Goal: Information Seeking & Learning: Check status

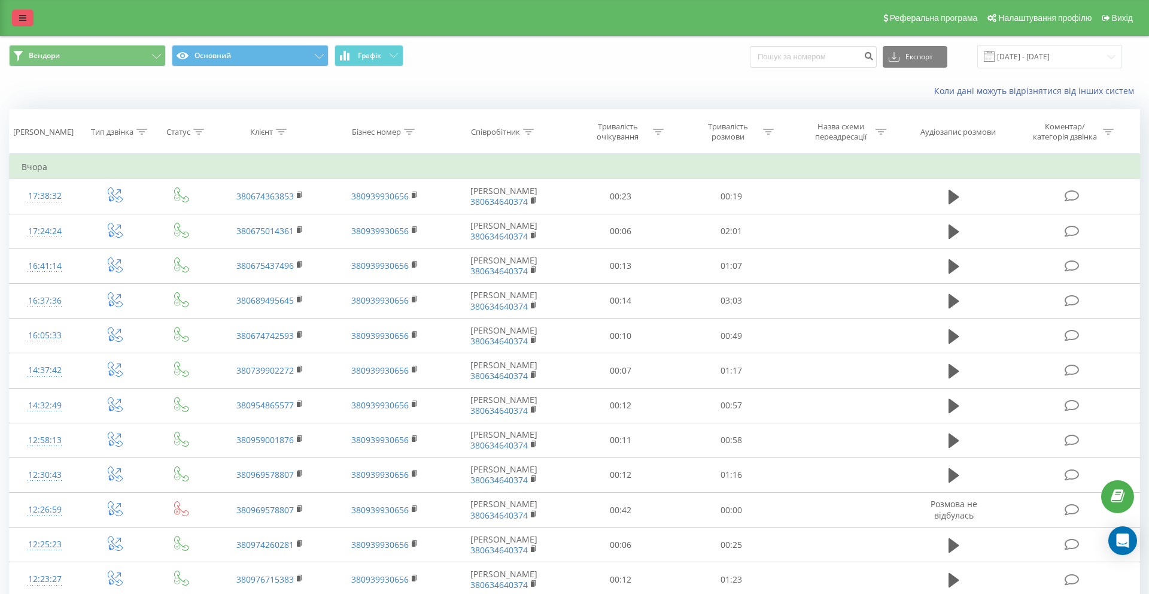
click at [23, 16] on icon at bounding box center [22, 18] width 7 height 8
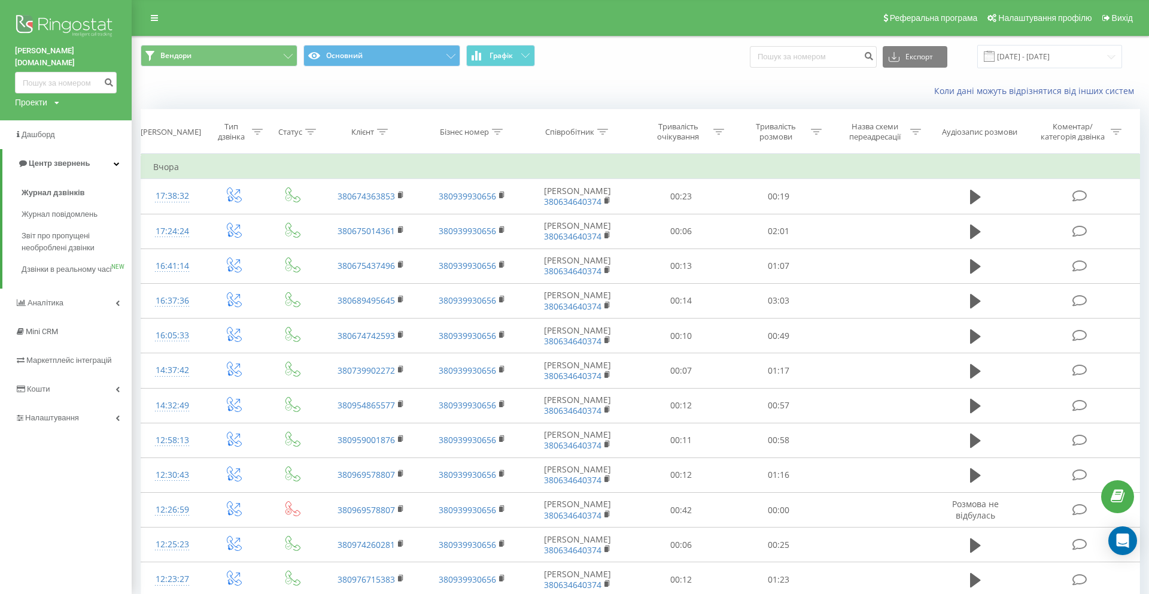
click at [35, 96] on div "Проекти" at bounding box center [31, 102] width 32 height 12
click at [41, 116] on link "[DOMAIN_NAME]" at bounding box center [82, 121] width 114 height 10
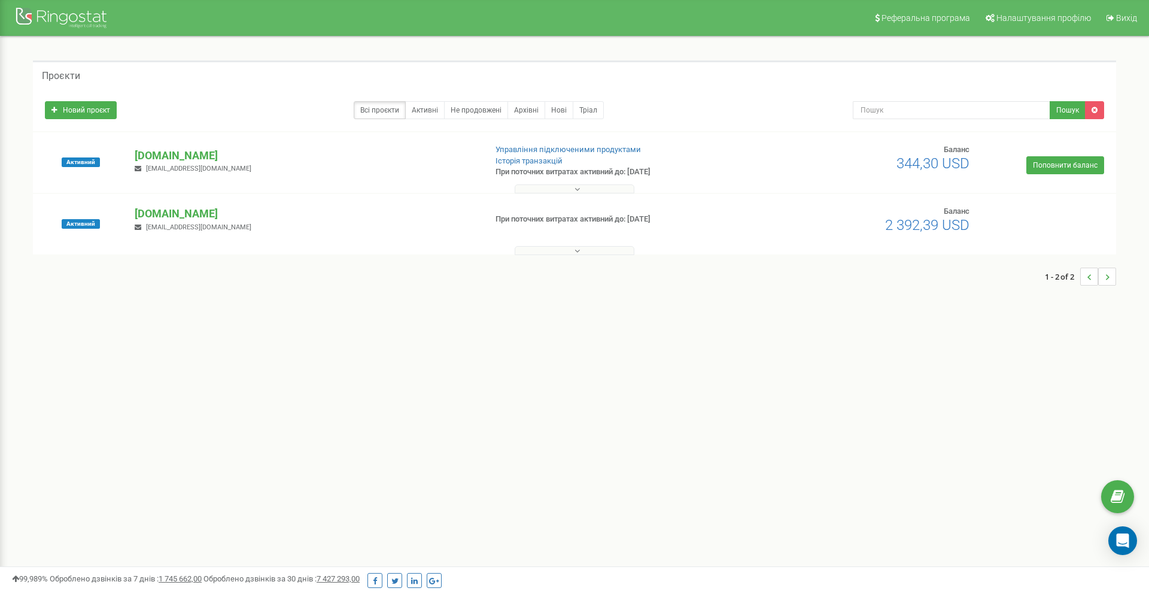
click at [941, 160] on span "344,30 USD" at bounding box center [933, 163] width 73 height 17
click at [608, 151] on link "Управління підключеними продуктами" at bounding box center [568, 149] width 145 height 9
click at [163, 150] on p "[DOMAIN_NAME]" at bounding box center [305, 156] width 341 height 16
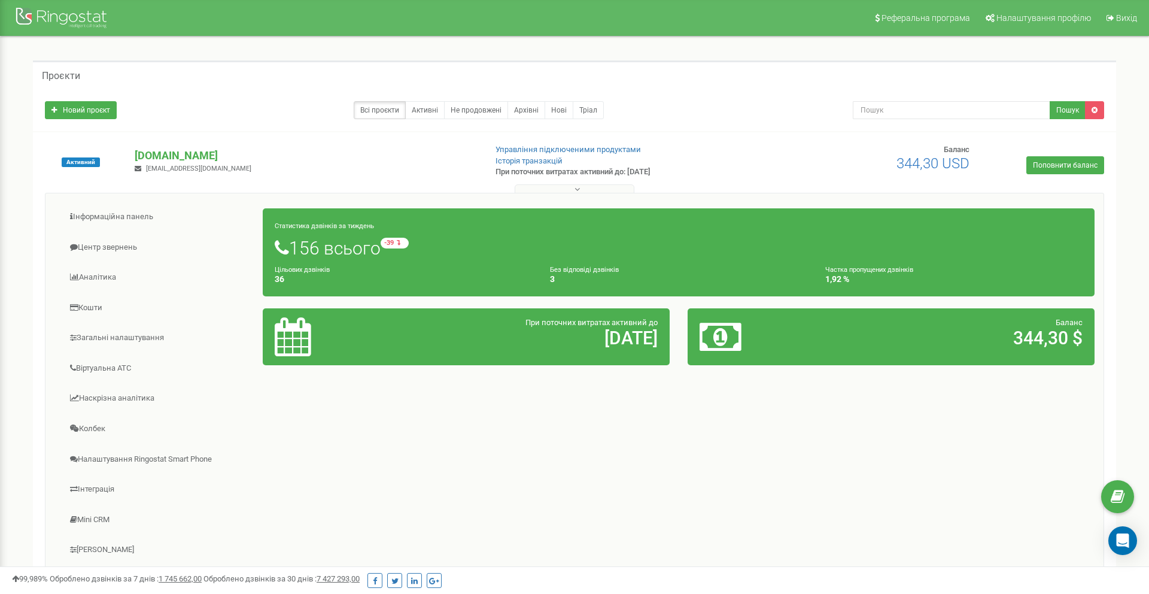
click at [553, 280] on h4 "3" at bounding box center [678, 279] width 257 height 9
click at [562, 272] on small "Без відповіді дзвінків" at bounding box center [584, 270] width 69 height 8
click at [559, 280] on h4 "3" at bounding box center [678, 279] width 257 height 9
click at [551, 280] on h4 "3" at bounding box center [678, 279] width 257 height 9
click at [112, 253] on link "Центр звернень" at bounding box center [158, 247] width 209 height 29
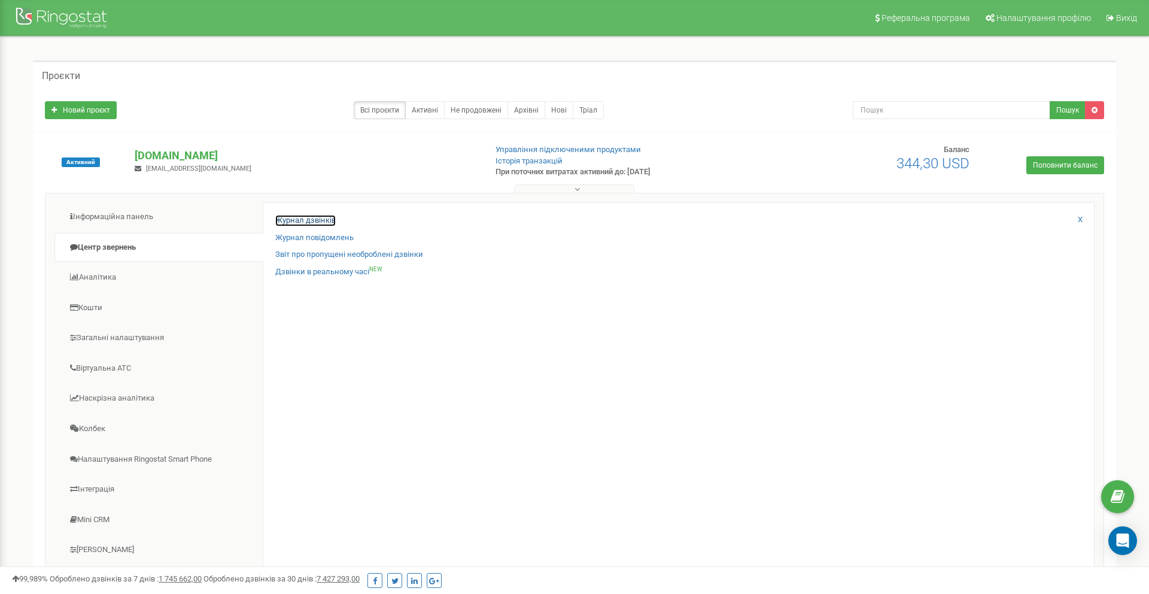
click at [329, 220] on link "Журнал дзвінків" at bounding box center [305, 220] width 60 height 11
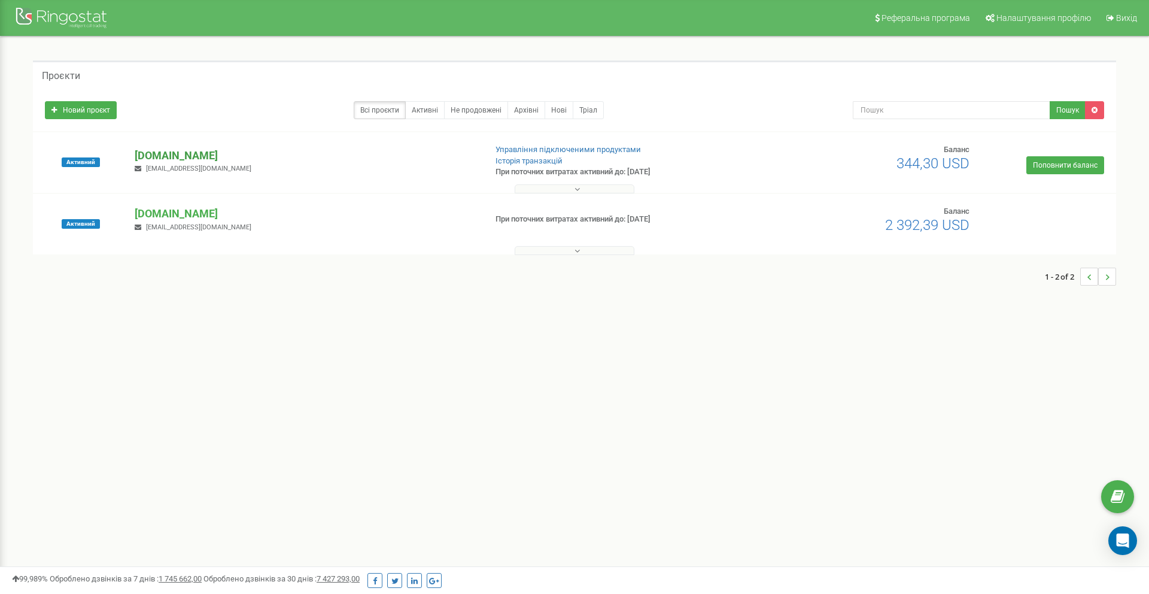
click at [159, 153] on p "[DOMAIN_NAME]" at bounding box center [305, 156] width 341 height 16
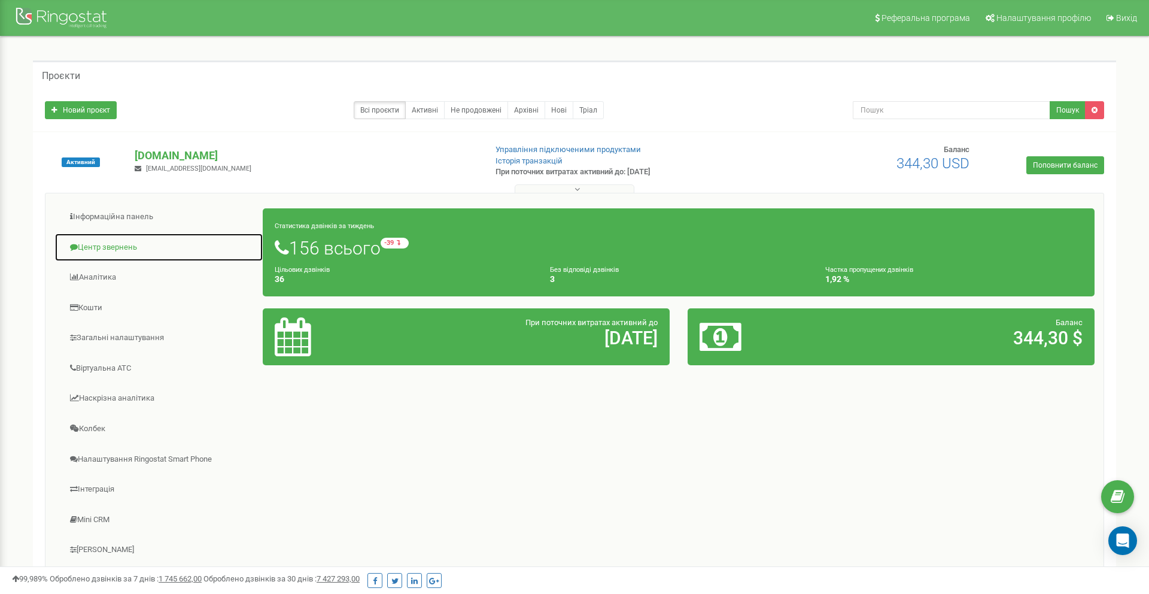
click at [123, 245] on link "Центр звернень" at bounding box center [158, 247] width 209 height 29
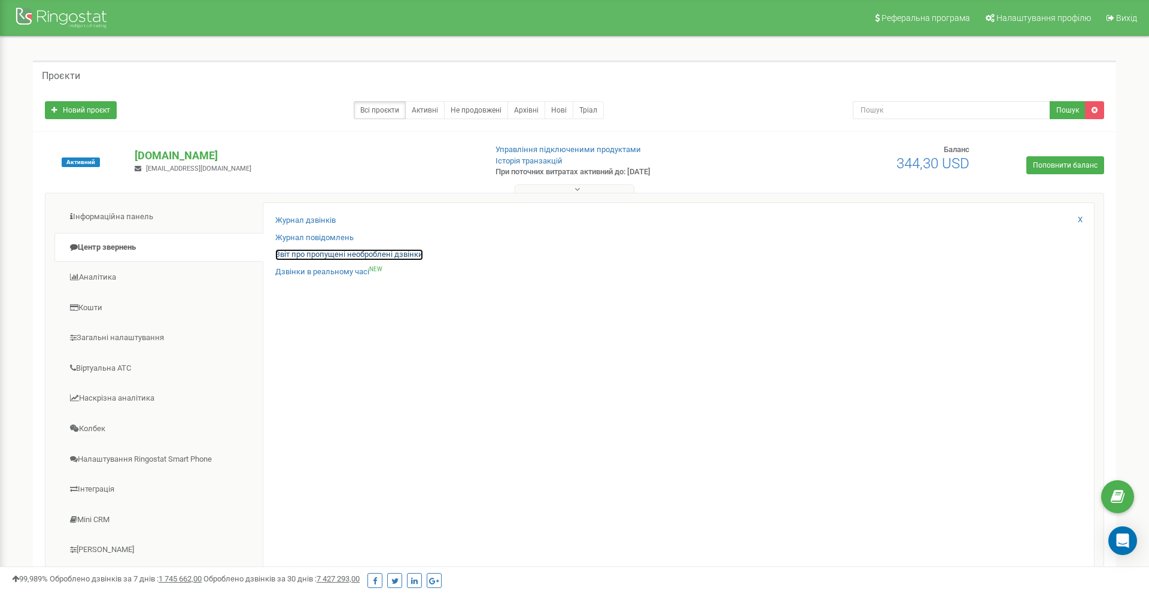
click at [338, 256] on link "Звіт про пропущені необроблені дзвінки" at bounding box center [349, 254] width 148 height 11
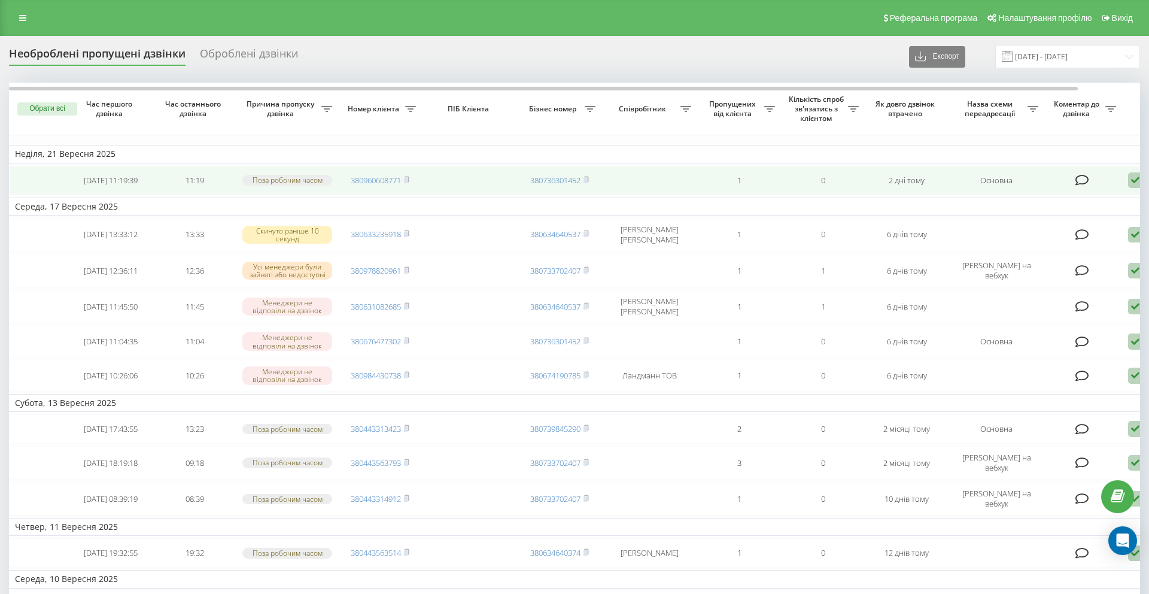
click at [411, 184] on td "380960608771" at bounding box center [380, 180] width 84 height 29
click at [408, 179] on icon at bounding box center [406, 179] width 5 height 7
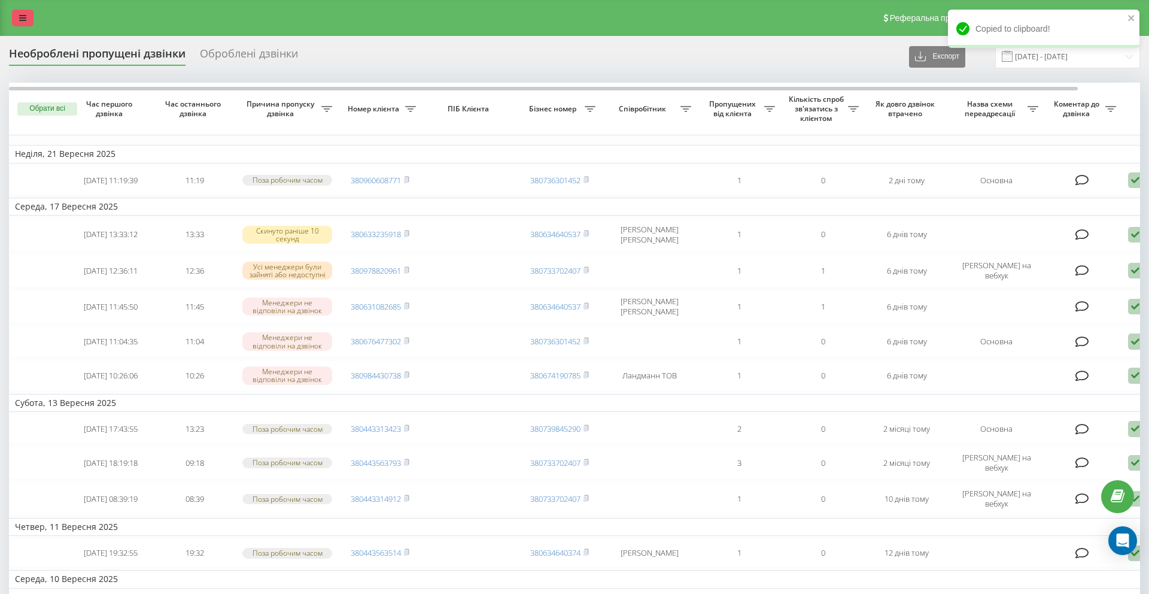
click at [22, 23] on link at bounding box center [23, 18] width 22 height 17
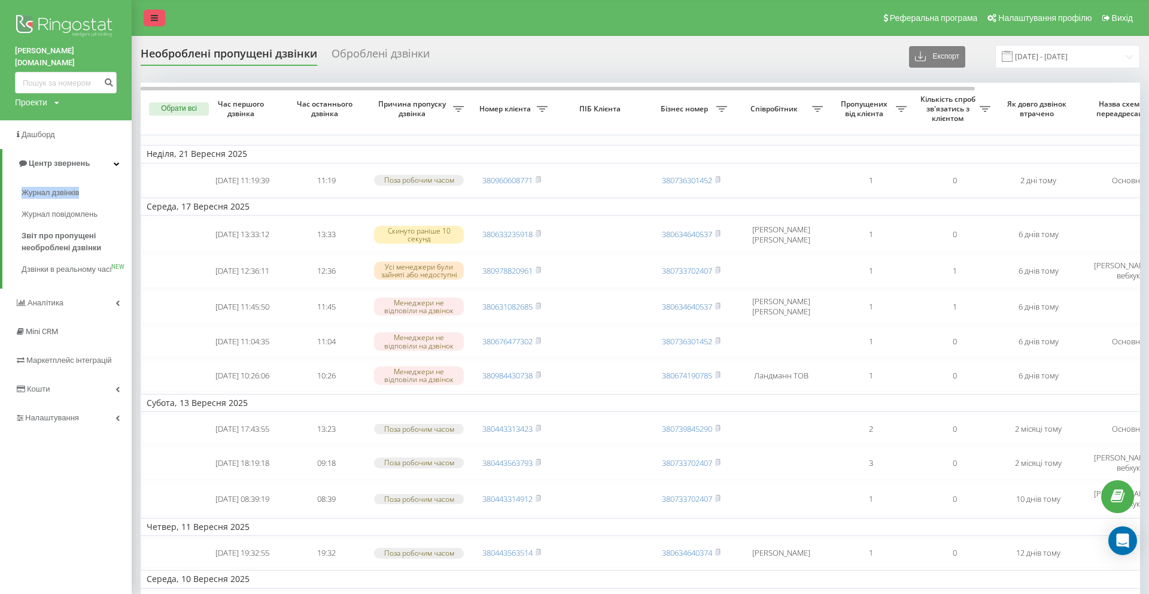
click at [155, 13] on link at bounding box center [155, 18] width 22 height 17
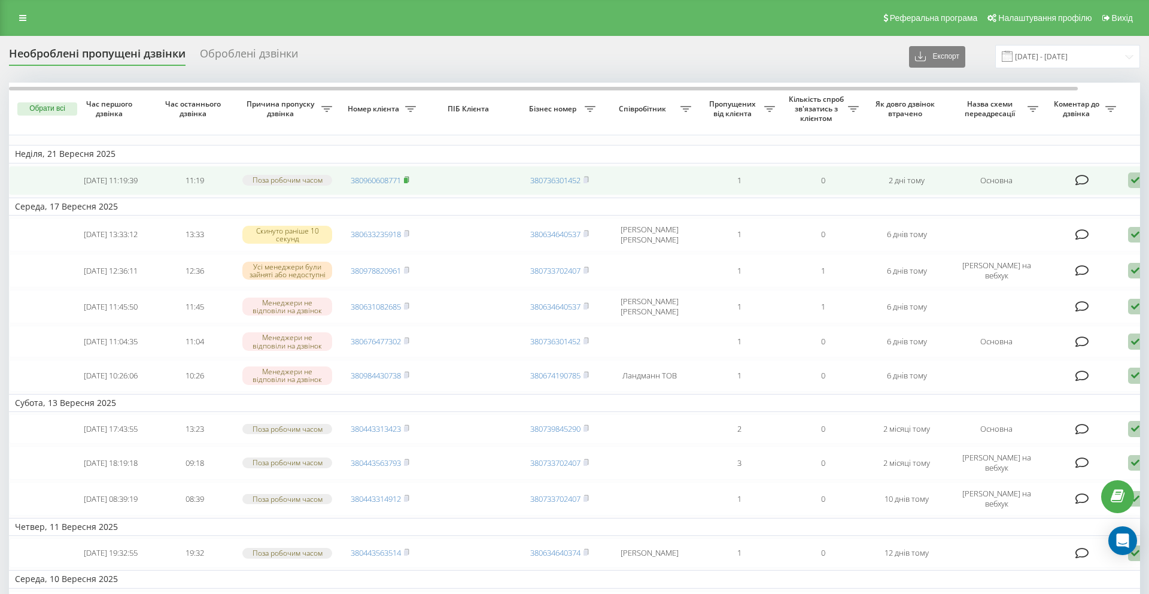
click at [407, 183] on rect at bounding box center [406, 180] width 4 height 5
click at [407, 182] on rect at bounding box center [406, 180] width 4 height 5
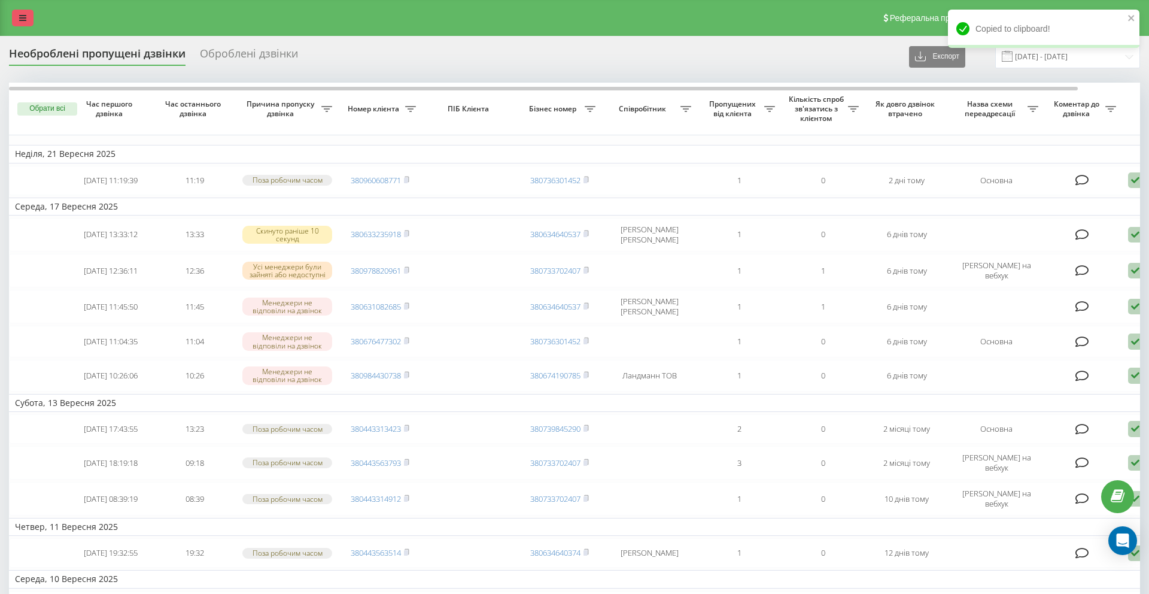
click at [24, 21] on icon at bounding box center [22, 18] width 7 height 8
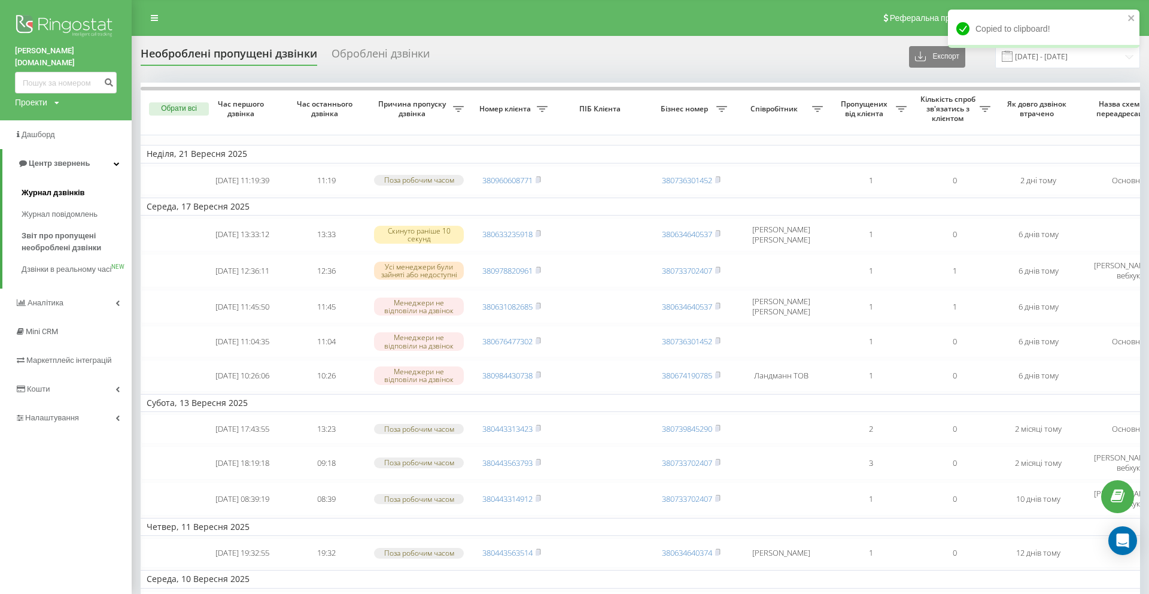
click at [50, 187] on span "Журнал дзвінків" at bounding box center [53, 193] width 63 height 12
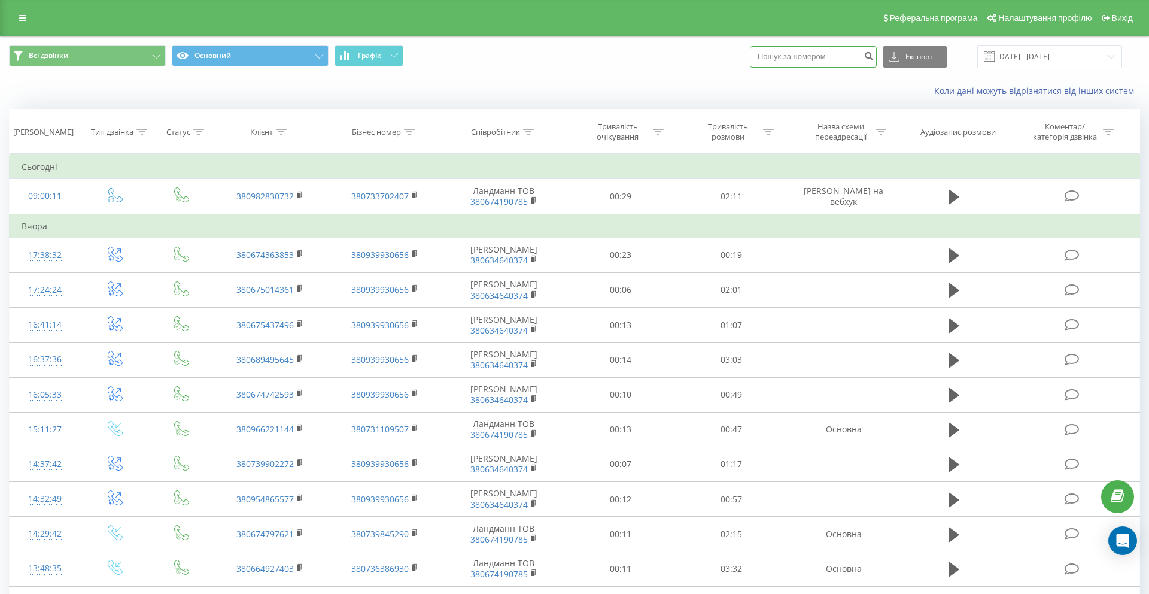
click at [816, 65] on input at bounding box center [813, 57] width 127 height 22
paste input "380960608771"
type input "380960608771"
click at [877, 47] on button "submit" at bounding box center [869, 57] width 16 height 22
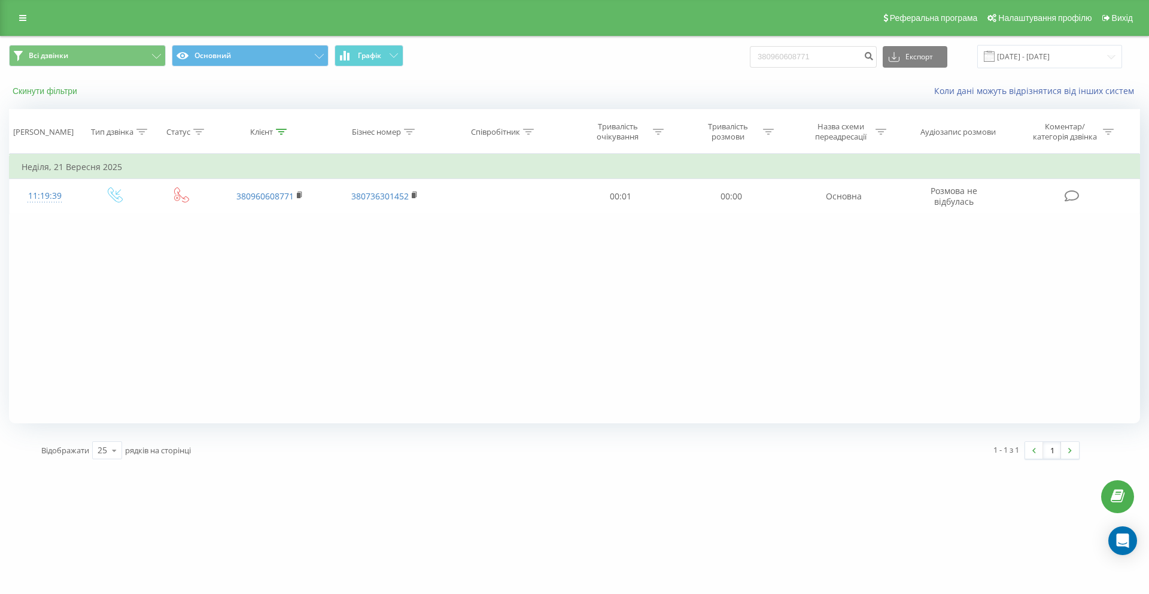
click at [49, 89] on button "Скинути фільтри" at bounding box center [46, 91] width 74 height 11
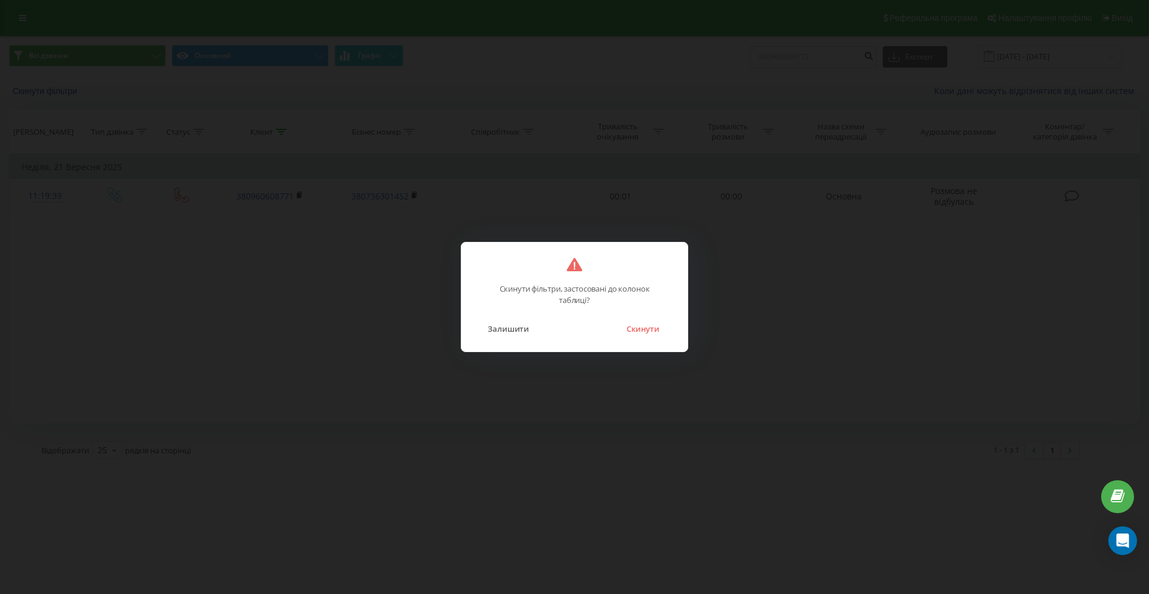
click at [671, 324] on div "Залишити Скинути" at bounding box center [575, 321] width 202 height 31
click at [662, 324] on button "Скинути" at bounding box center [643, 329] width 45 height 16
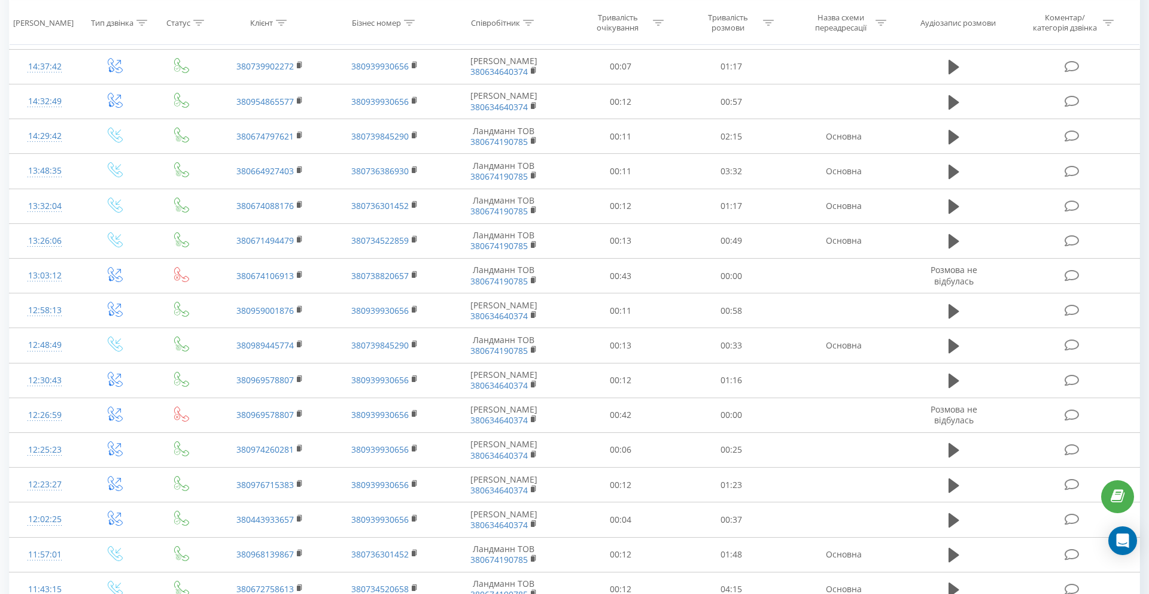
scroll to position [525, 0]
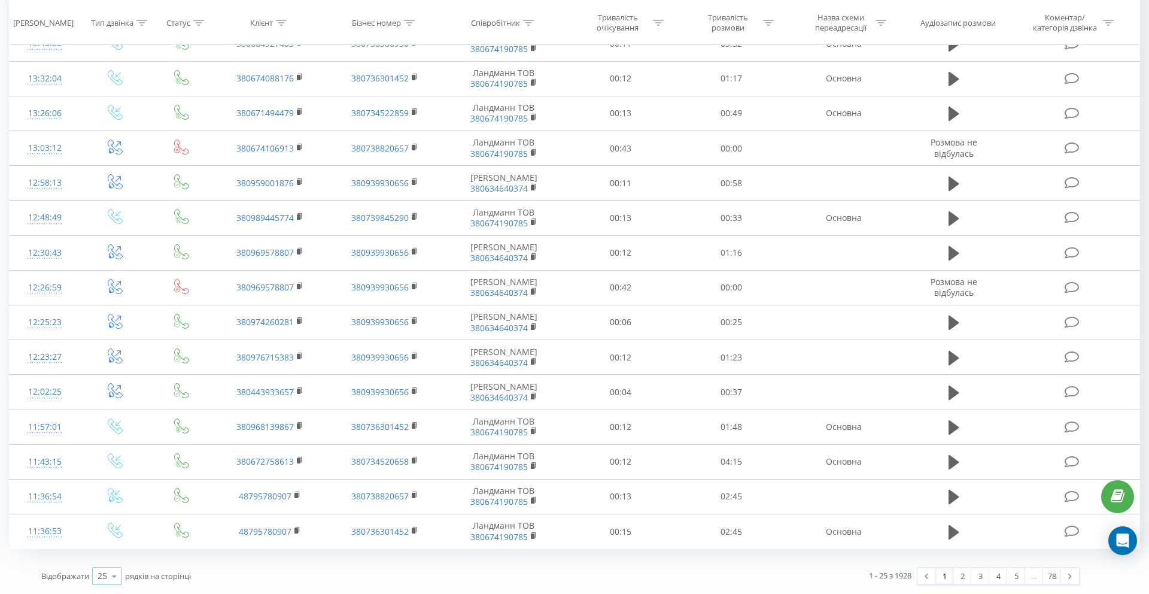
click at [112, 576] on icon at bounding box center [114, 576] width 18 height 23
click at [108, 558] on span "100" at bounding box center [105, 558] width 14 height 11
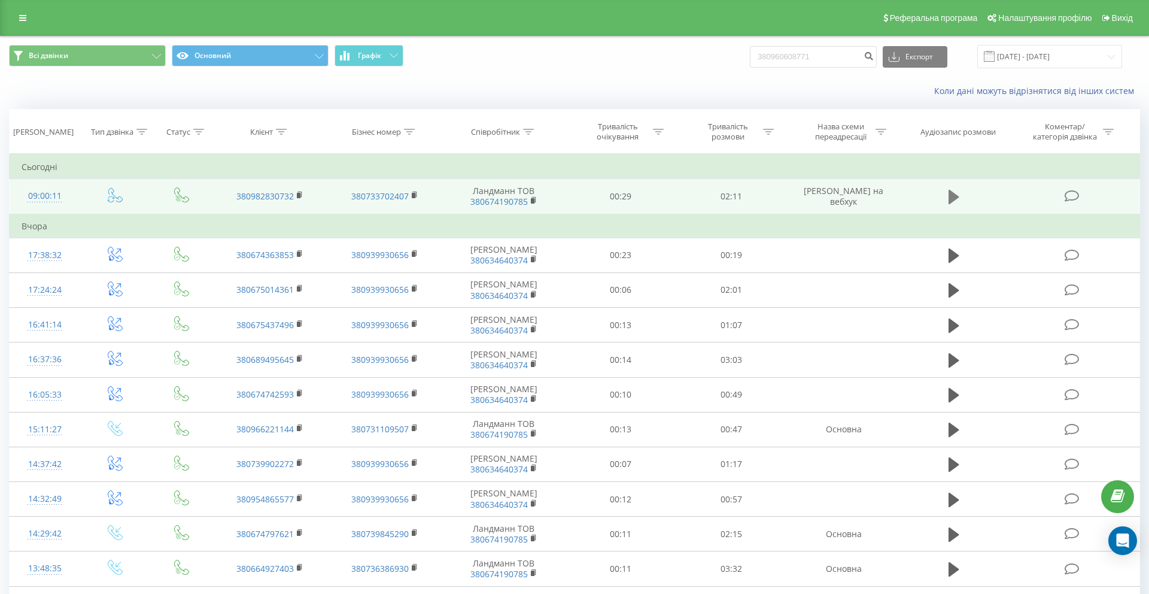
click at [956, 201] on icon at bounding box center [954, 197] width 11 height 17
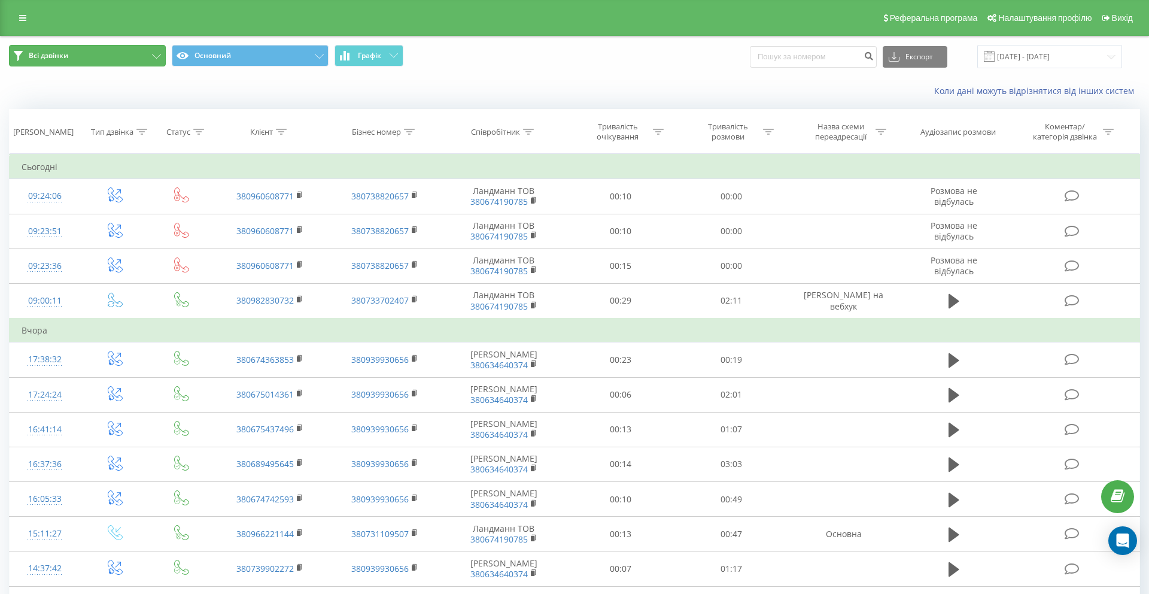
click at [94, 50] on button "Всі дзвінки" at bounding box center [87, 56] width 157 height 22
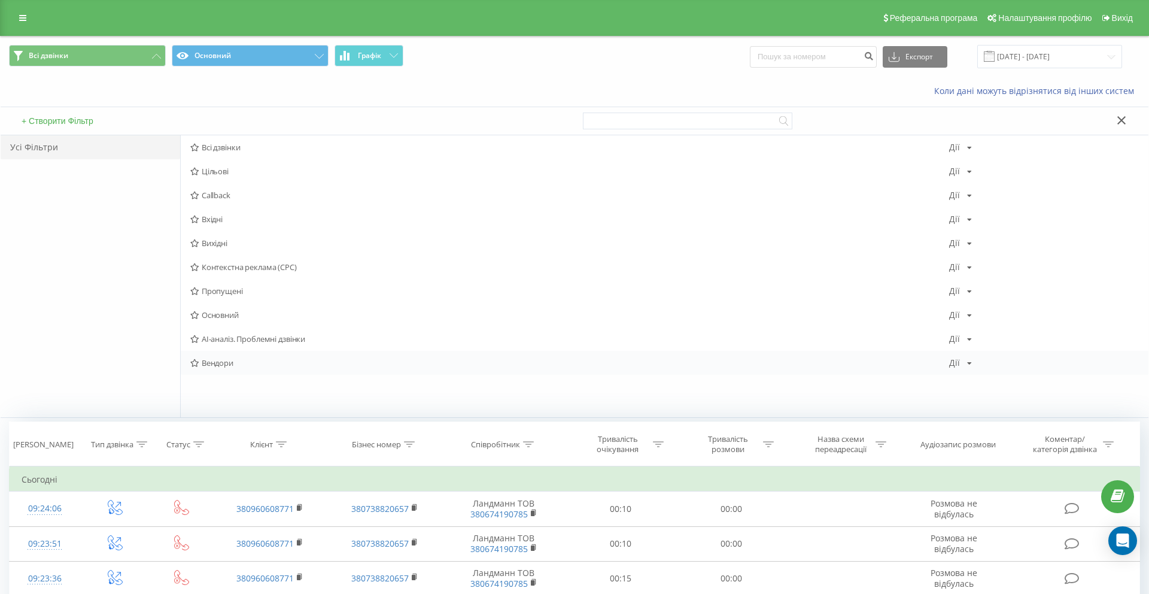
click at [225, 365] on span "Вендори" at bounding box center [569, 363] width 759 height 8
